Goal: Task Accomplishment & Management: Manage account settings

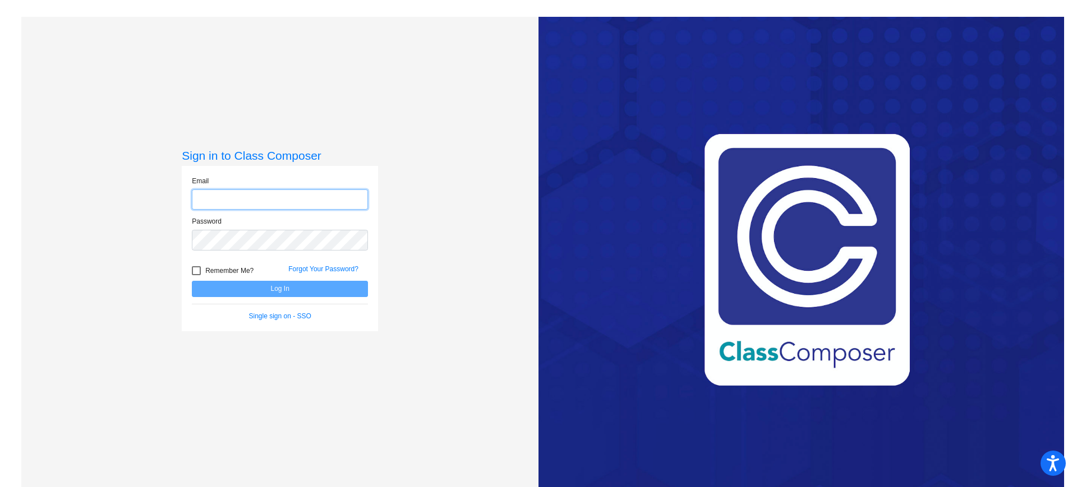
type input "[EMAIL_ADDRESS][DOMAIN_NAME]"
click at [278, 287] on button "Log In" at bounding box center [280, 289] width 176 height 16
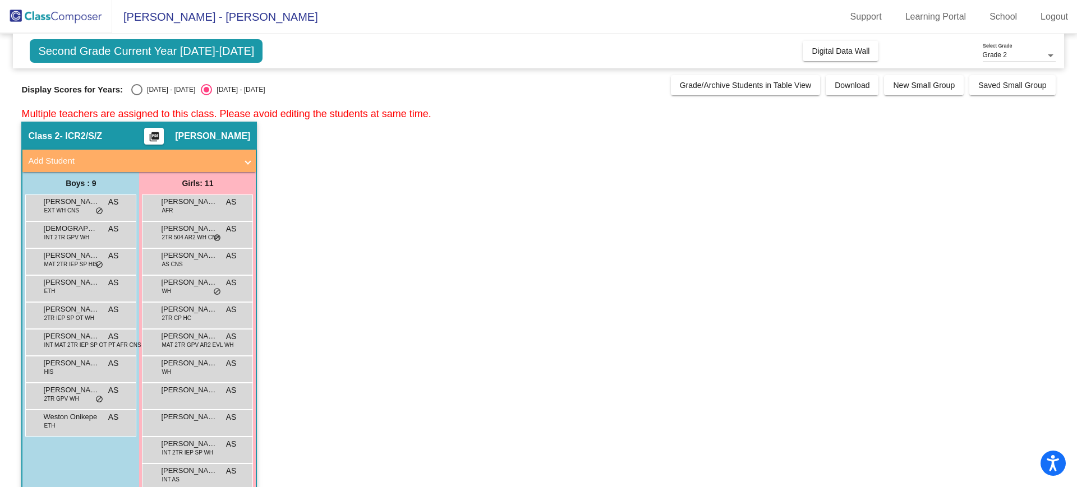
click at [147, 97] on div "Second Grade Current Year [DATE]-[DATE] Add, Move, or Retain Students Off On In…" at bounding box center [538, 271] width 1034 height 475
click at [144, 94] on div "[DATE] - [DATE]" at bounding box center [168, 90] width 53 height 10
click at [137, 95] on input "[DATE] - [DATE]" at bounding box center [136, 95] width 1 height 1
radio input "true"
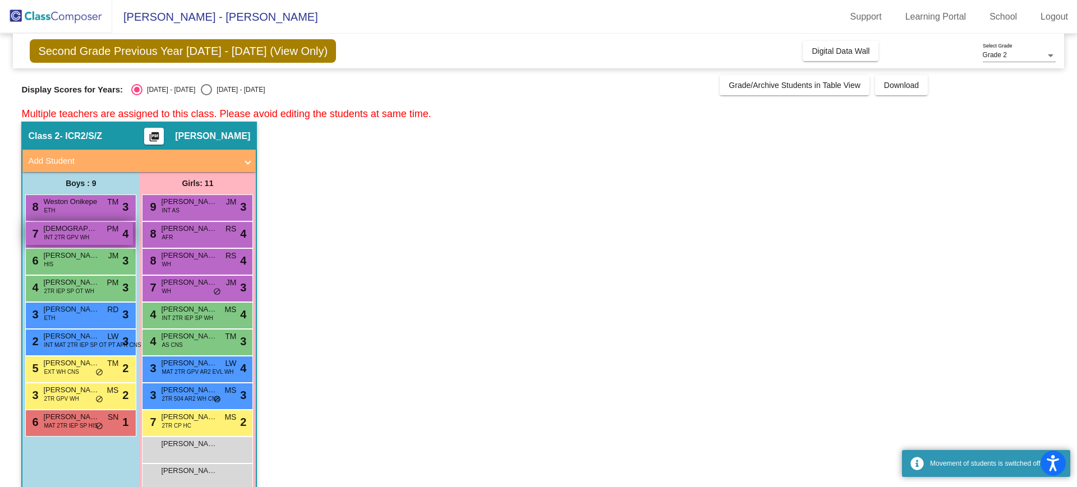
click at [99, 237] on div "7 [PERSON_NAME] INT 2TR GPV WH PM lock do_not_disturb_alt 4" at bounding box center [79, 233] width 107 height 23
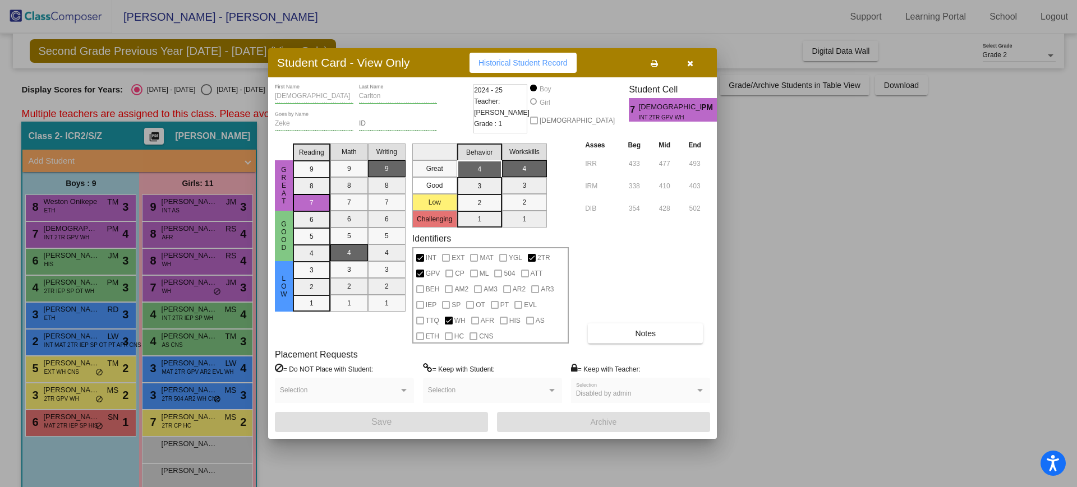
click at [683, 63] on button "button" at bounding box center [690, 63] width 36 height 20
